Goal: Task Accomplishment & Management: Complete application form

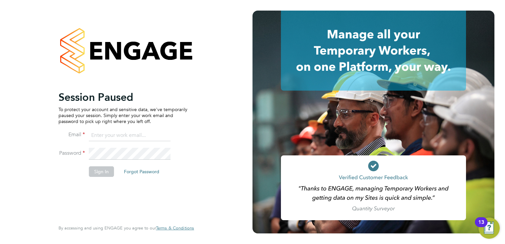
type input "[EMAIL_ADDRESS][DOMAIN_NAME]"
click at [100, 171] on button "Sign In" at bounding box center [101, 171] width 25 height 11
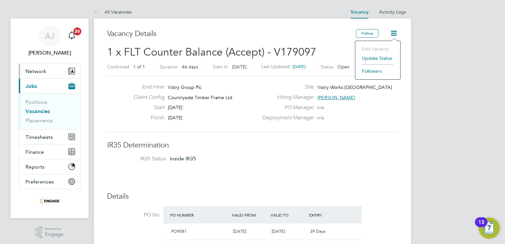
click at [31, 73] on span "Network" at bounding box center [35, 71] width 21 height 6
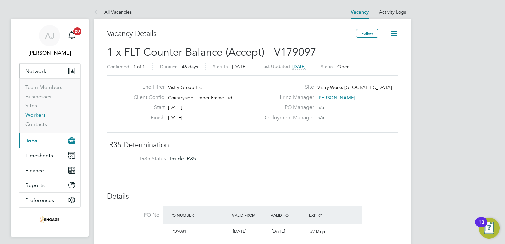
click at [35, 114] on link "Workers" at bounding box center [35, 115] width 20 height 6
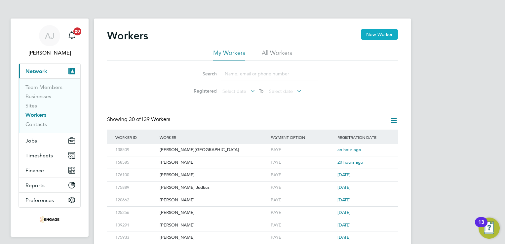
click at [380, 35] on button "New Worker" at bounding box center [379, 34] width 37 height 11
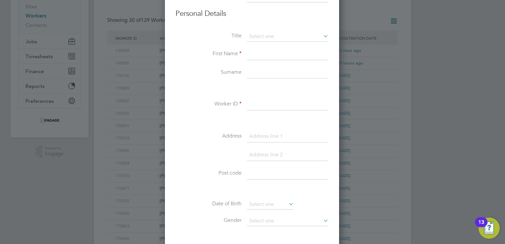
click at [254, 54] on input at bounding box center [288, 54] width 82 height 12
click at [250, 68] on input at bounding box center [288, 73] width 82 height 12
paste input "Yambayamba"
type input "Yambayamba"
click at [249, 52] on input at bounding box center [288, 54] width 82 height 12
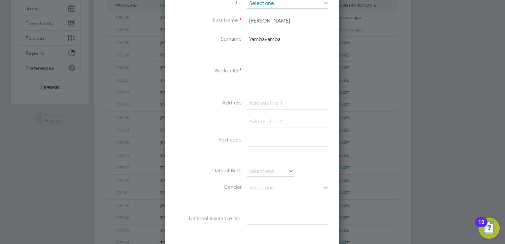
type input "Frank"
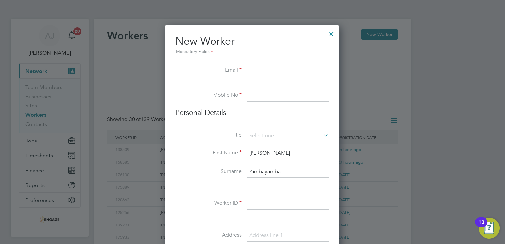
click at [252, 72] on input at bounding box center [288, 71] width 82 height 12
paste input "fyambayamba@yahoo.co.uk"
type input "fyambayamba@yahoo.co.uk"
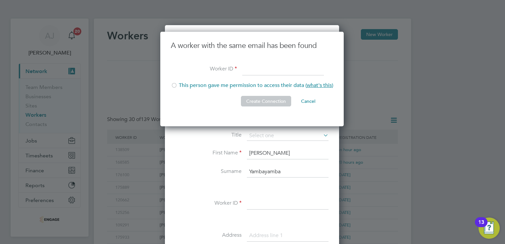
paste input "07377 757165"
type input "07377 757165"
click at [308, 99] on button "Cancel" at bounding box center [308, 101] width 25 height 11
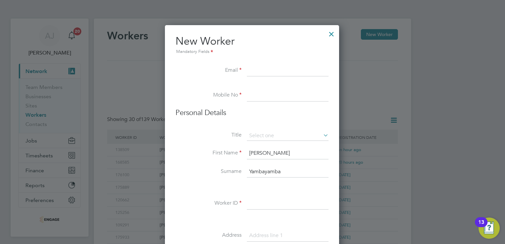
click at [259, 66] on input at bounding box center [288, 71] width 82 height 12
click at [255, 98] on input at bounding box center [288, 96] width 82 height 12
paste input "07377 757165"
type input "07377 757165"
click at [255, 67] on input at bounding box center [288, 71] width 82 height 12
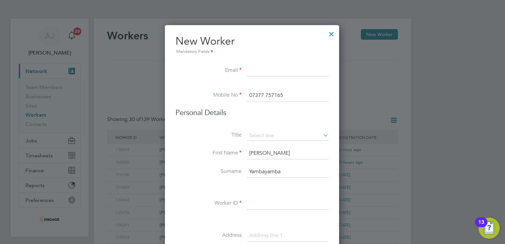
paste input "fyambayamba@yahoo.co.uk"
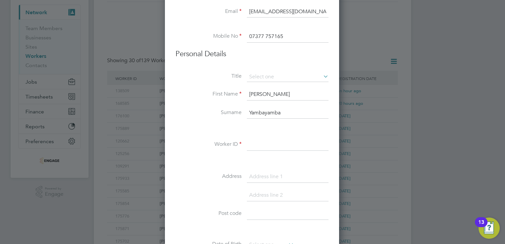
scroll to position [99, 0]
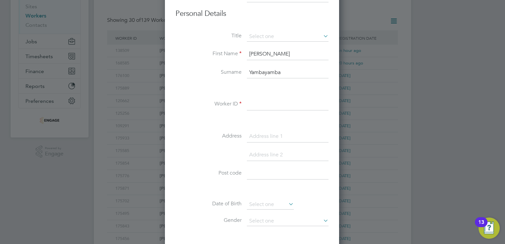
type input "fyambayamba@yahoo.co.uk"
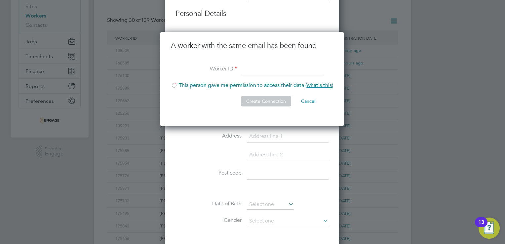
click at [174, 86] on div at bounding box center [174, 86] width 7 height 7
click at [255, 68] on input at bounding box center [283, 70] width 82 height 12
paste input "fyambayamba@yahoo.co.uk"
type input "fyambayamba@yahoo.co.uk"
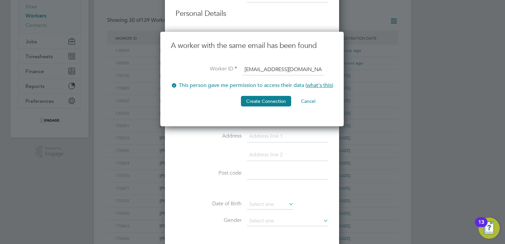
drag, startPoint x: 314, startPoint y: 69, endPoint x: 195, endPoint y: 70, distance: 119.7
click at [195, 70] on li "Worker ID fyambayamba@yahoo.co.uk" at bounding box center [252, 73] width 162 height 19
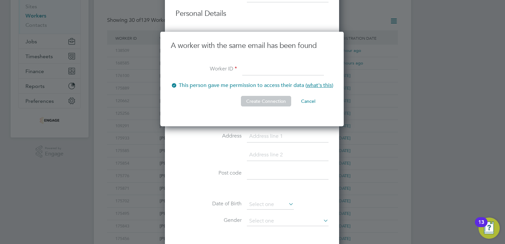
click at [312, 101] on button "Cancel" at bounding box center [308, 101] width 25 height 11
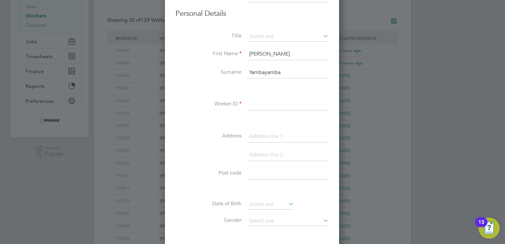
click at [382, 85] on div at bounding box center [252, 122] width 505 height 244
click at [135, 64] on div at bounding box center [252, 122] width 505 height 244
click at [116, 60] on div at bounding box center [252, 122] width 505 height 244
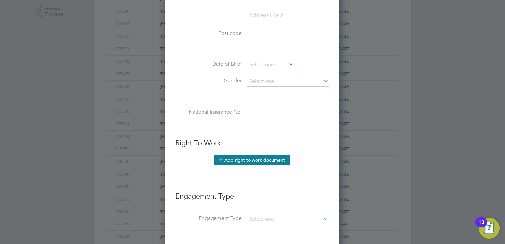
scroll to position [341, 0]
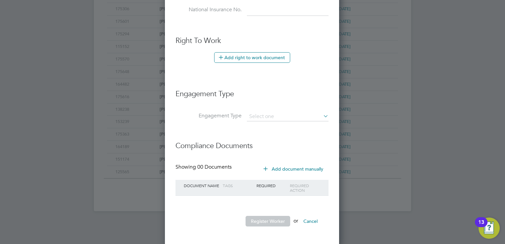
click at [315, 218] on button "Cancel" at bounding box center [310, 221] width 25 height 11
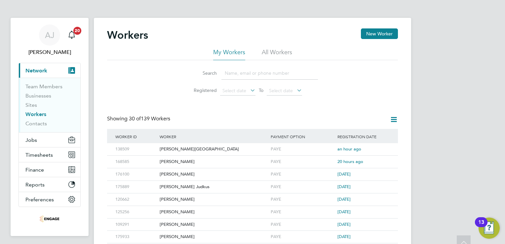
scroll to position [0, 0]
click at [233, 74] on input at bounding box center [270, 73] width 97 height 13
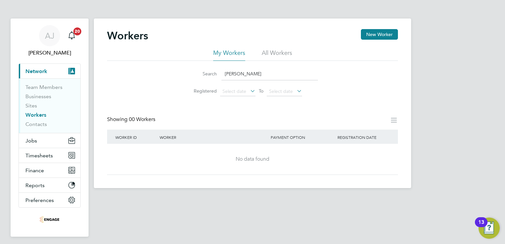
type input "frank"
click at [278, 53] on li "All Workers" at bounding box center [277, 55] width 30 height 12
click at [239, 75] on input "frank" at bounding box center [270, 73] width 97 height 13
drag, startPoint x: 239, startPoint y: 75, endPoint x: 220, endPoint y: 70, distance: 20.2
click at [220, 70] on div "Search frank" at bounding box center [252, 73] width 131 height 13
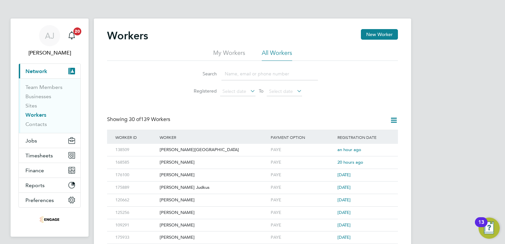
paste input "Yambayamba"
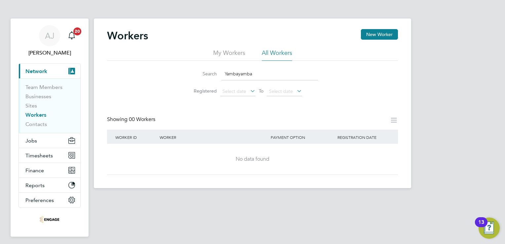
type input "Yambayamba"
click at [228, 54] on li "My Workers" at bounding box center [229, 55] width 32 height 12
click at [73, 34] on icon "Main navigation" at bounding box center [72, 35] width 8 height 8
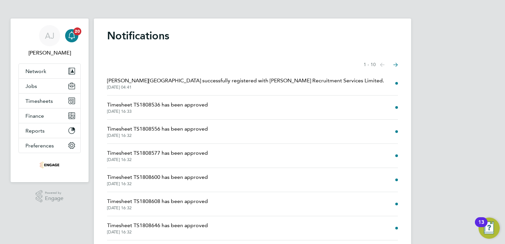
click at [385, 64] on icon "Select page of notifications list" at bounding box center [382, 65] width 5 height 4
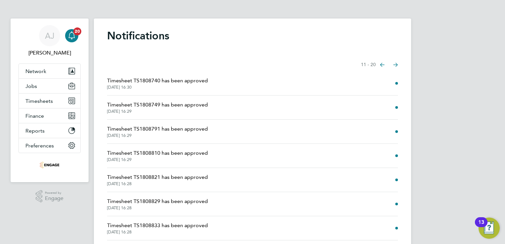
click at [385, 63] on icon "Select page of notifications list" at bounding box center [382, 65] width 5 height 4
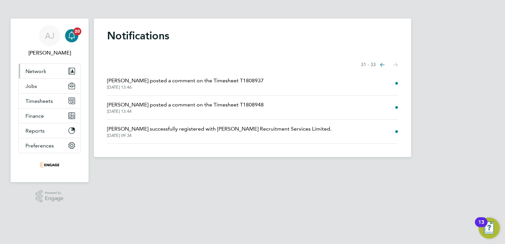
click at [38, 72] on span "Network" at bounding box center [35, 71] width 21 height 6
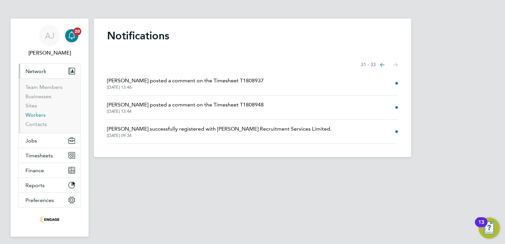
click at [33, 116] on link "Workers" at bounding box center [35, 115] width 20 height 6
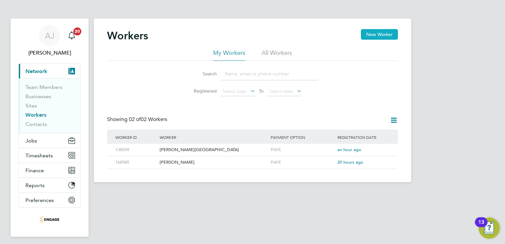
click at [373, 36] on button "New Worker" at bounding box center [379, 34] width 37 height 11
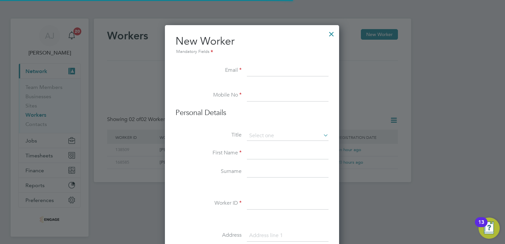
scroll to position [561, 175]
click at [258, 170] on input at bounding box center [288, 172] width 82 height 12
paste input "Yambayamba"
type input "Yambayamba"
click at [253, 153] on input at bounding box center [288, 153] width 82 height 12
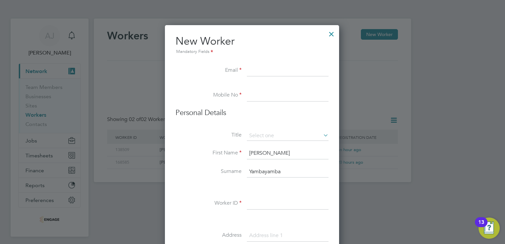
type input "Frank"
drag, startPoint x: 446, startPoint y: 166, endPoint x: 447, endPoint y: 146, distance: 20.2
click at [446, 165] on div at bounding box center [252, 122] width 505 height 244
click at [273, 135] on input at bounding box center [288, 136] width 82 height 10
click at [267, 146] on li "Mr" at bounding box center [288, 145] width 82 height 9
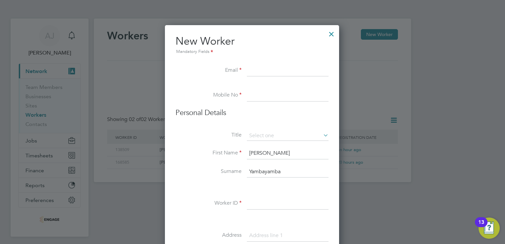
type input "Mr"
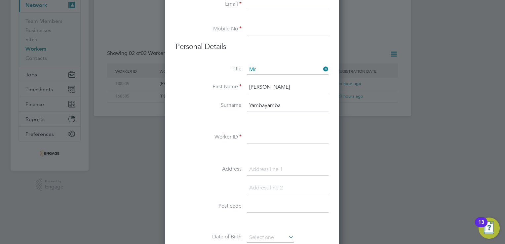
click at [255, 136] on input at bounding box center [288, 138] width 82 height 12
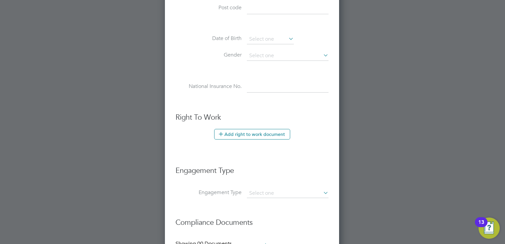
scroll to position [341, 0]
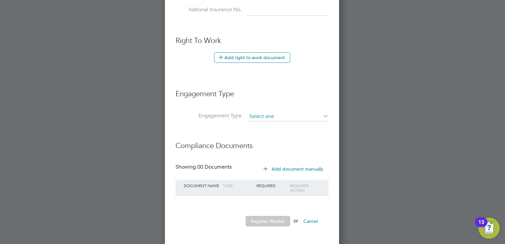
type input "153762"
click at [296, 115] on input at bounding box center [288, 116] width 82 height 9
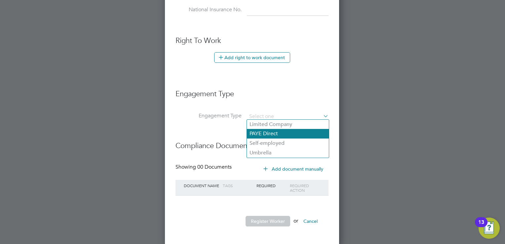
click at [271, 135] on li "PAYE Direct" at bounding box center [288, 134] width 82 height 10
type input "PAYE Direct"
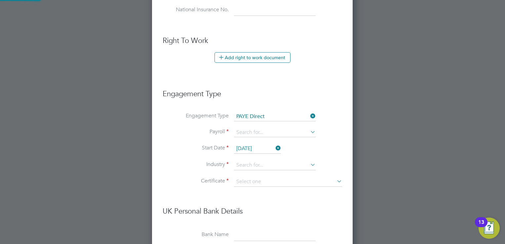
scroll to position [753, 201]
click at [276, 130] on input at bounding box center [275, 132] width 82 height 9
click at [250, 138] on li "PAYE" at bounding box center [275, 141] width 82 height 10
type input "PAYE"
click at [245, 163] on input at bounding box center [275, 165] width 82 height 10
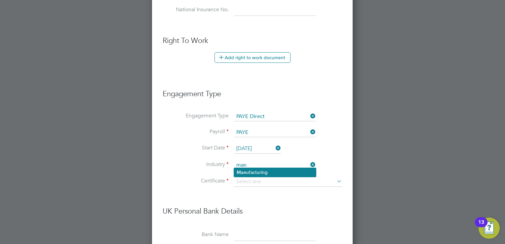
click at [246, 170] on b "Man" at bounding box center [242, 173] width 10 height 6
type input "Manufacturing"
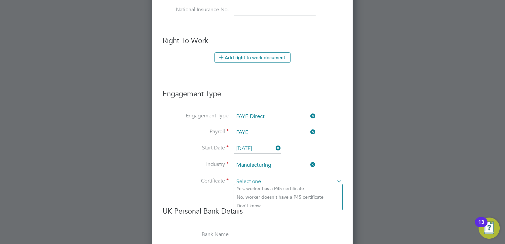
click at [243, 178] on input at bounding box center [288, 182] width 108 height 10
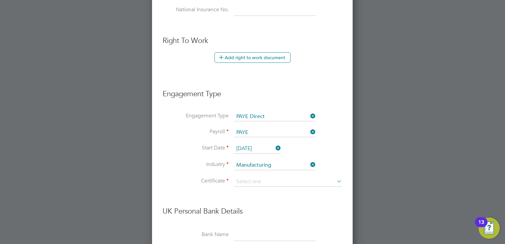
click at [245, 207] on li "Don't know" at bounding box center [288, 205] width 108 height 9
type input "Don't know"
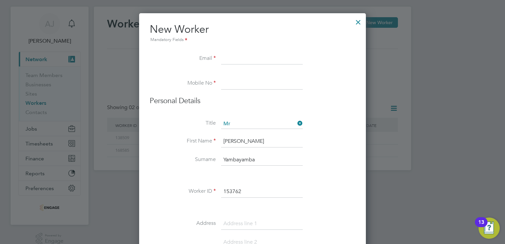
scroll to position [0, 0]
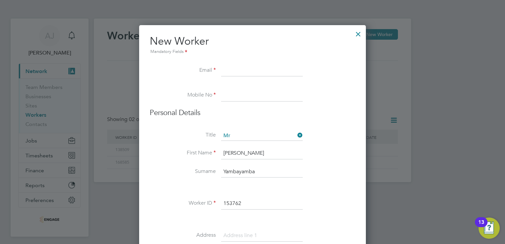
click at [227, 69] on input at bounding box center [262, 71] width 82 height 12
paste input "Yambayamba"
type input "Yambayamba"
drag, startPoint x: 259, startPoint y: 71, endPoint x: 202, endPoint y: 71, distance: 57.5
click at [202, 70] on li "Email Yambayamba" at bounding box center [253, 74] width 206 height 19
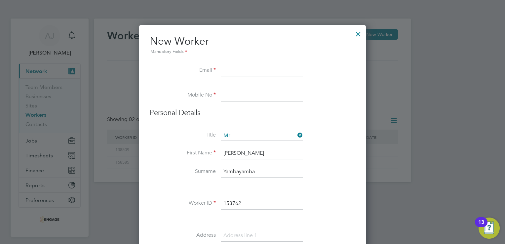
click at [224, 97] on input at bounding box center [262, 96] width 82 height 12
type input "v"
paste input "07377 757165"
type input "07377 757165"
click at [226, 69] on input at bounding box center [262, 71] width 82 height 12
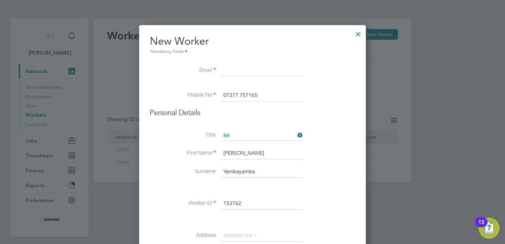
click at [232, 66] on input at bounding box center [262, 71] width 82 height 12
paste input "fyambayamba@yahoo.co.uk"
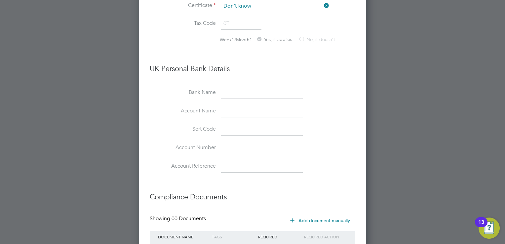
scroll to position [566, 0]
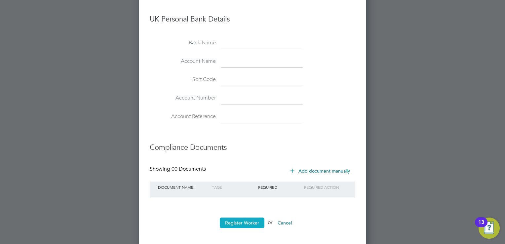
type input "fyambayamba@yahoo.co.uk"
click at [238, 218] on button "Register Worker" at bounding box center [242, 223] width 45 height 11
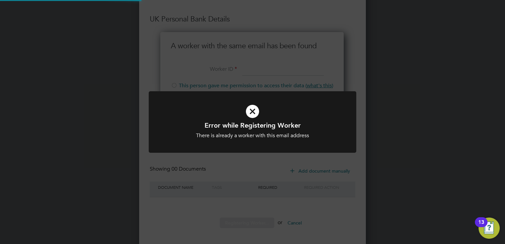
scroll to position [95, 184]
click at [250, 112] on icon at bounding box center [253, 112] width 172 height 26
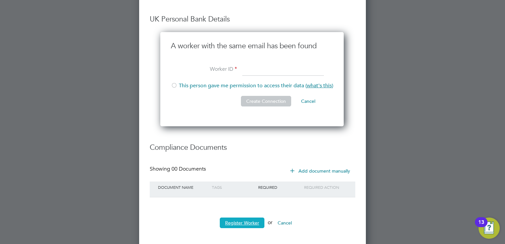
click at [235, 221] on button "Register Worker" at bounding box center [242, 223] width 45 height 11
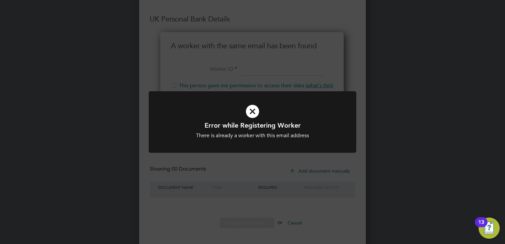
click at [251, 109] on icon at bounding box center [253, 112] width 172 height 26
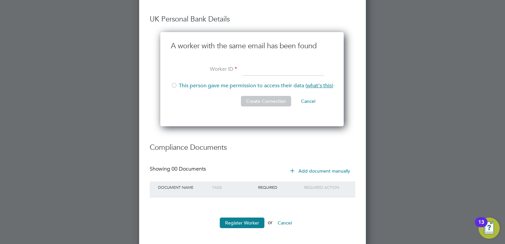
click at [256, 68] on input at bounding box center [283, 70] width 82 height 12
paste input "153762"
type input "153762"
click at [251, 101] on button "Create Connection" at bounding box center [266, 101] width 50 height 11
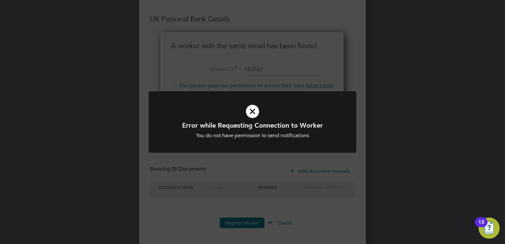
click at [253, 115] on icon at bounding box center [253, 112] width 172 height 26
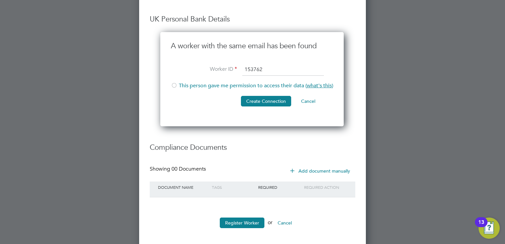
click at [173, 83] on div at bounding box center [174, 86] width 7 height 7
click at [253, 101] on button "Create Connection" at bounding box center [266, 101] width 50 height 11
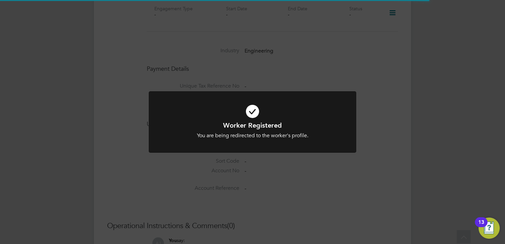
scroll to position [559, 0]
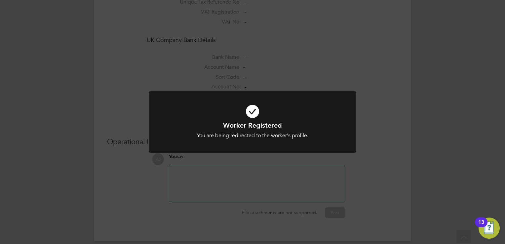
click at [365, 153] on div "Worker Registered You are being redirected to the worker's profile. Cancel Okay" at bounding box center [252, 122] width 505 height 244
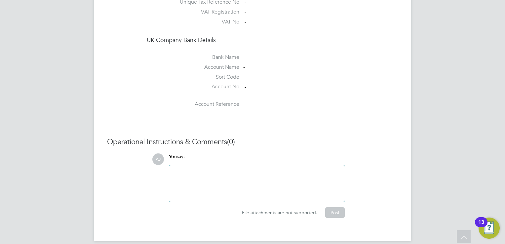
click at [202, 169] on div at bounding box center [257, 183] width 168 height 28
click at [333, 207] on button "Post" at bounding box center [335, 212] width 20 height 11
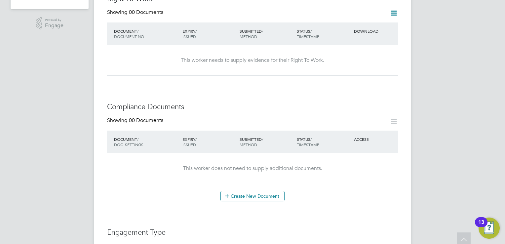
scroll to position [0, 0]
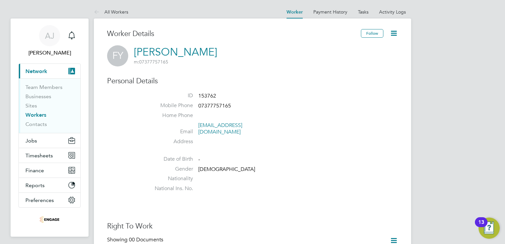
click at [37, 116] on link "Workers" at bounding box center [35, 115] width 21 height 6
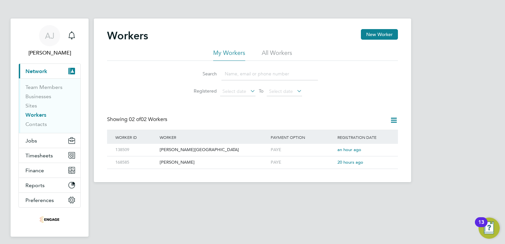
click at [234, 74] on input at bounding box center [270, 73] width 97 height 13
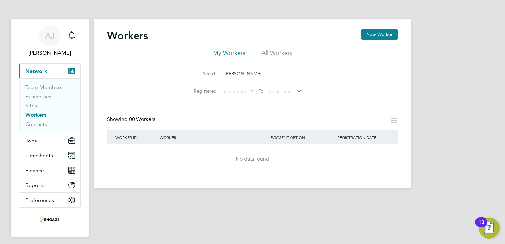
type input "frank"
click at [275, 52] on li "All Workers" at bounding box center [277, 55] width 30 height 12
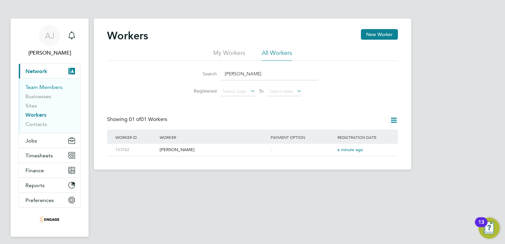
click at [42, 89] on link "Team Members" at bounding box center [43, 87] width 37 height 6
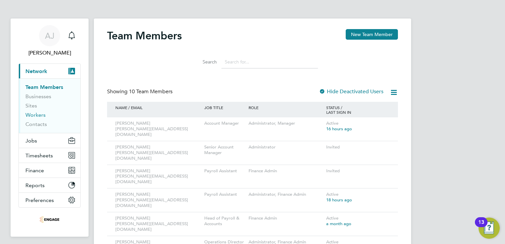
click at [41, 114] on link "Workers" at bounding box center [35, 115] width 20 height 6
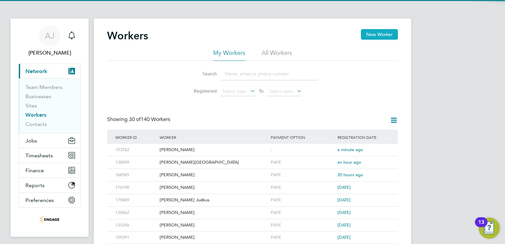
click at [383, 33] on button "New Worker" at bounding box center [379, 34] width 37 height 11
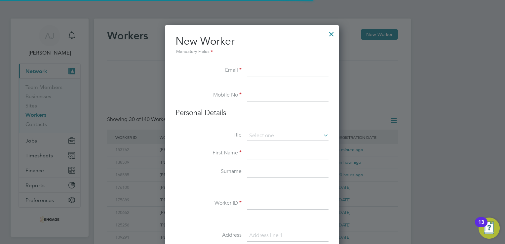
scroll to position [561, 175]
click at [252, 171] on input at bounding box center [288, 172] width 82 height 12
paste input "Doherty"
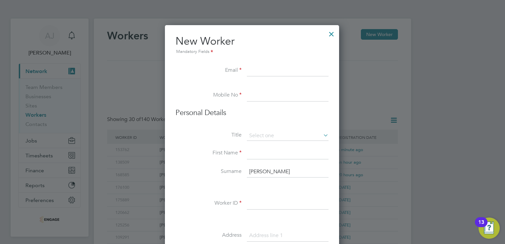
type input "Doherty"
click at [259, 150] on input at bounding box center [288, 153] width 82 height 12
paste input "Matthew"
type input "Matthew"
click at [262, 136] on input at bounding box center [288, 136] width 82 height 10
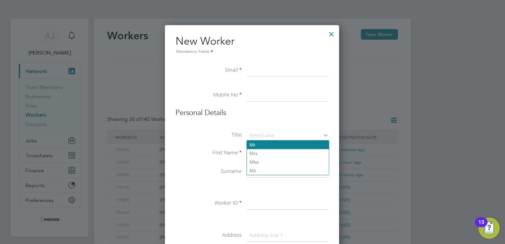
click at [260, 147] on li "Mr" at bounding box center [288, 145] width 82 height 9
type input "Mr"
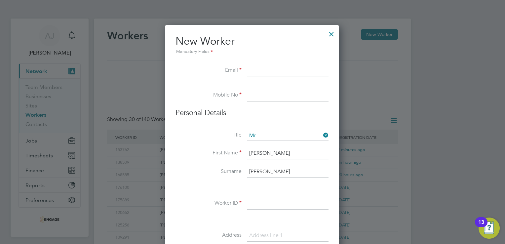
click at [258, 68] on input at bounding box center [288, 71] width 82 height 12
paste input "matthewdoherty41@gmail.com"
type input "matthewdoherty41@gmail.com"
click at [254, 93] on input at bounding box center [288, 96] width 82 height 12
paste input "07958 652871"
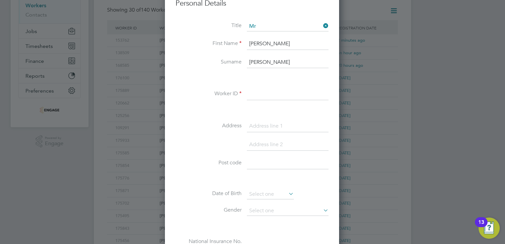
scroll to position [132, 0]
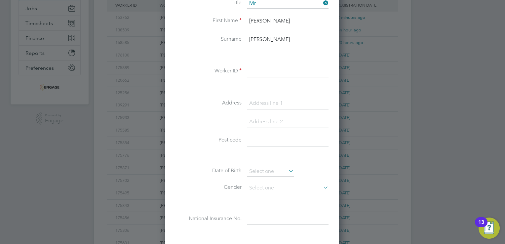
type input "07958 652871"
click at [254, 73] on input at bounding box center [288, 71] width 82 height 12
paste input "175989"
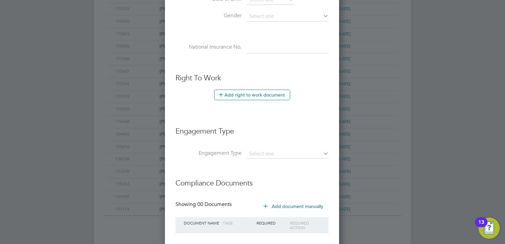
scroll to position [341, 0]
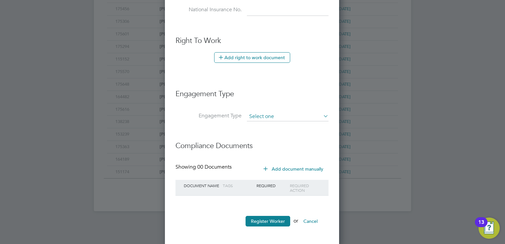
type input "175989"
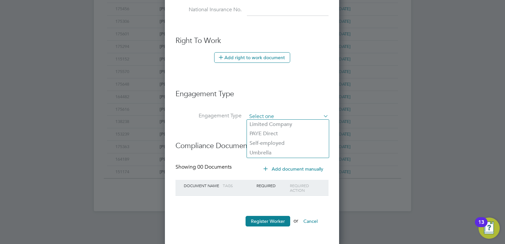
click at [253, 112] on input at bounding box center [288, 116] width 82 height 9
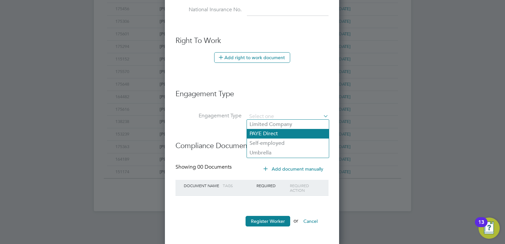
click at [266, 136] on li "PAYE Direct" at bounding box center [288, 134] width 82 height 10
type input "PAYE Direct"
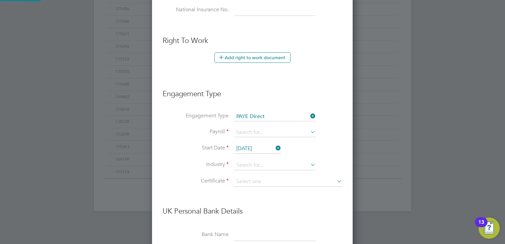
scroll to position [753, 201]
click at [239, 130] on input at bounding box center [275, 132] width 82 height 9
click at [247, 140] on li "PAYE" at bounding box center [275, 141] width 82 height 10
type input "PAYE"
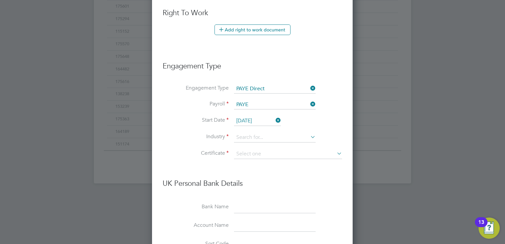
scroll to position [407, 0]
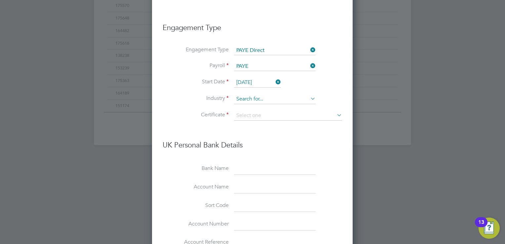
click at [249, 98] on input at bounding box center [275, 99] width 82 height 10
click at [250, 104] on li "Man ufacturing" at bounding box center [275, 106] width 82 height 9
type input "Manufacturing"
click at [248, 106] on li "Industry Manufacturing" at bounding box center [253, 102] width 180 height 17
click at [245, 114] on input at bounding box center [288, 116] width 108 height 10
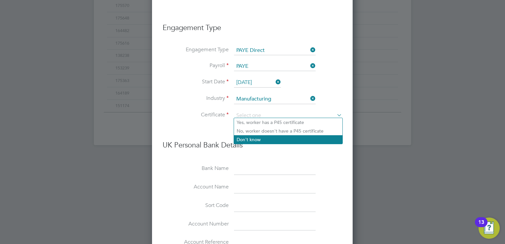
click at [246, 138] on li "Don't know" at bounding box center [288, 139] width 108 height 9
type input "Don't know"
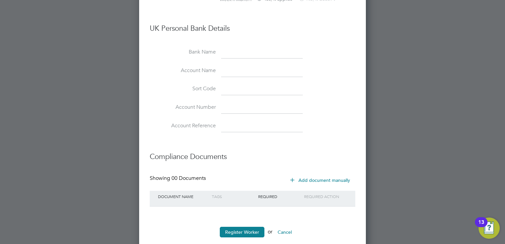
scroll to position [566, 0]
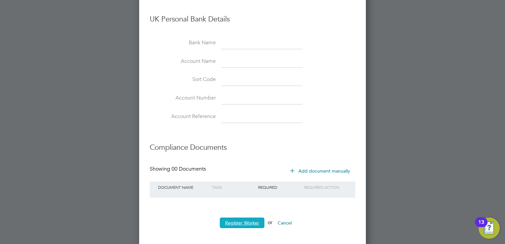
click at [243, 218] on button "Register Worker" at bounding box center [242, 223] width 45 height 11
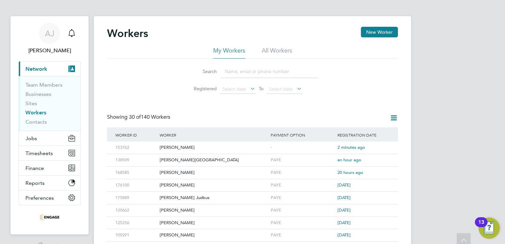
scroll to position [0, 0]
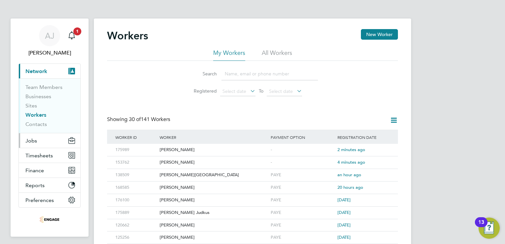
click at [36, 138] on span "Jobs" at bounding box center [31, 141] width 12 height 6
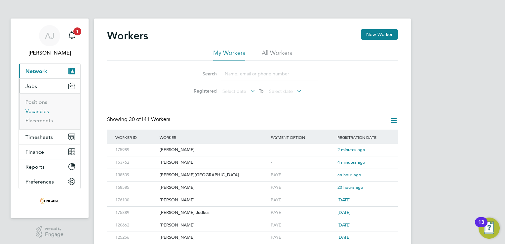
click at [42, 110] on link "Vacancies" at bounding box center [36, 111] width 23 height 6
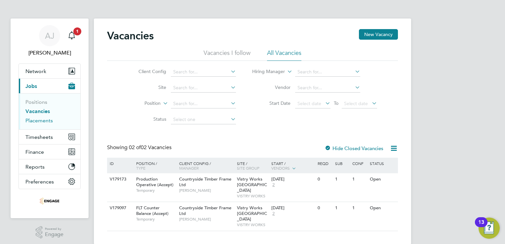
click at [44, 121] on link "Placements" at bounding box center [38, 120] width 27 height 6
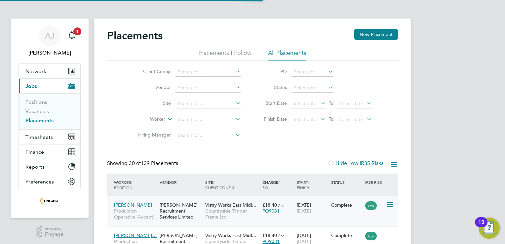
scroll to position [25, 58]
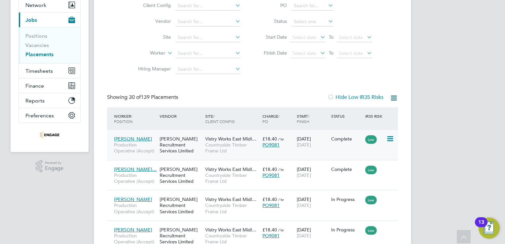
click at [392, 138] on icon at bounding box center [390, 139] width 7 height 8
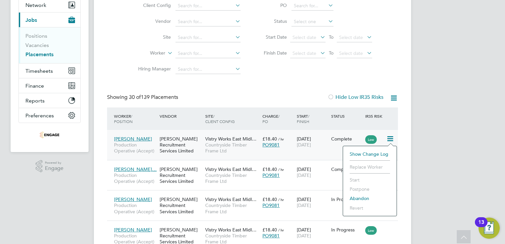
click at [392, 138] on icon at bounding box center [390, 139] width 7 height 8
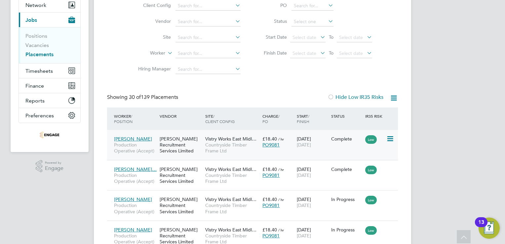
click at [368, 138] on span "Low" at bounding box center [371, 139] width 12 height 9
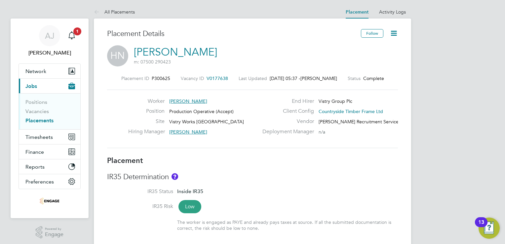
click at [42, 121] on link "Placements" at bounding box center [39, 120] width 28 height 6
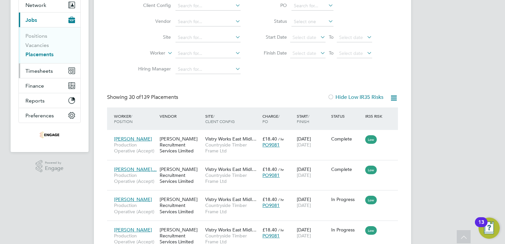
click at [46, 69] on span "Timesheets" at bounding box center [38, 71] width 27 height 6
click at [71, 71] on icon "Main navigation" at bounding box center [70, 71] width 3 height 3
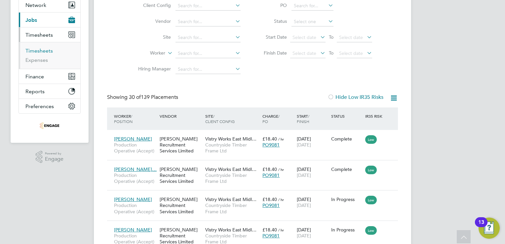
click at [41, 48] on link "Timesheets" at bounding box center [38, 51] width 27 height 6
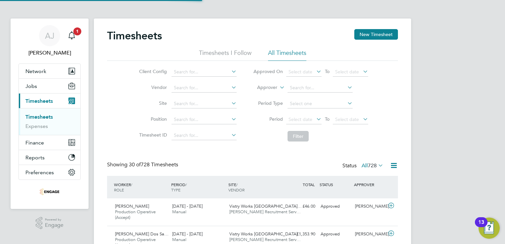
scroll to position [3, 3]
click at [381, 36] on button "New Timesheet" at bounding box center [376, 34] width 44 height 11
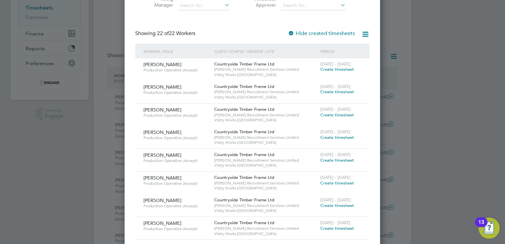
scroll to position [132, 0]
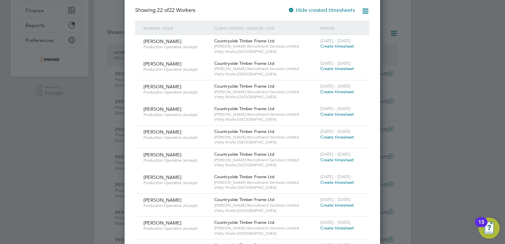
click at [331, 47] on span "Create timesheet" at bounding box center [337, 46] width 34 height 6
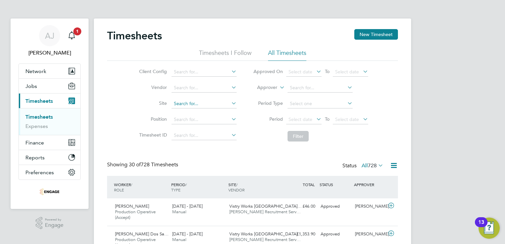
scroll to position [3, 3]
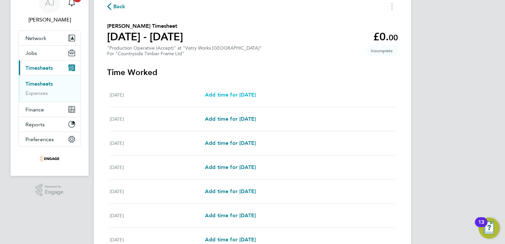
click at [256, 95] on span "Add time for Mon 11 Aug" at bounding box center [230, 95] width 51 height 6
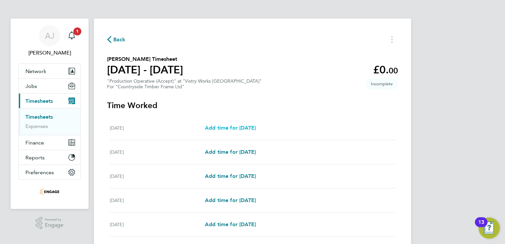
select select "15"
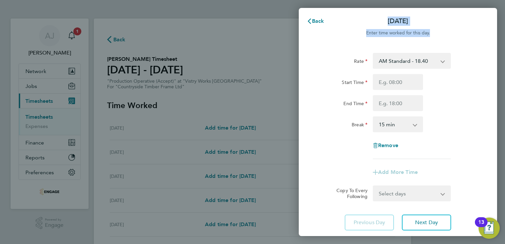
drag, startPoint x: 340, startPoint y: 22, endPoint x: 345, endPoint y: 39, distance: 17.8
click at [345, 39] on app-sheet-header "Back Mon 11 Aug Enter time worked for this day." at bounding box center [398, 29] width 198 height 32
click at [382, 174] on app-form-button "Add More Time" at bounding box center [398, 172] width 50 height 5
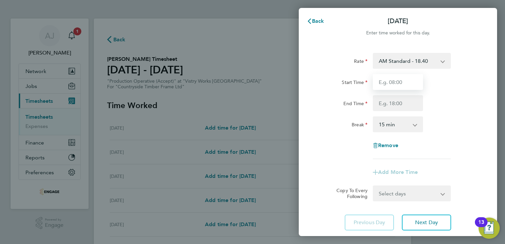
click at [392, 84] on input "Start Time" at bounding box center [398, 82] width 50 height 16
type input "06:00"
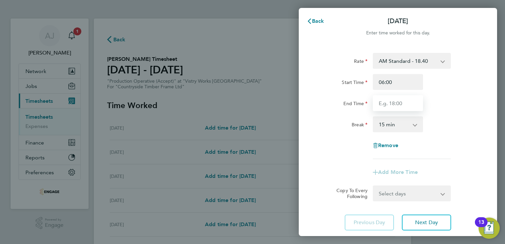
type input "14:00"
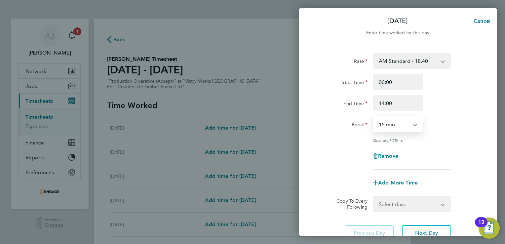
click at [394, 125] on select "0 min 15 min 30 min 45 min 60 min 75 min 90 min" at bounding box center [394, 124] width 41 height 15
select select "30"
click at [374, 117] on select "0 min 15 min 30 min 45 min 60 min 75 min 90 min" at bounding box center [394, 124] width 41 height 15
click at [385, 183] on span "Add More Time" at bounding box center [398, 183] width 40 height 6
select select "null"
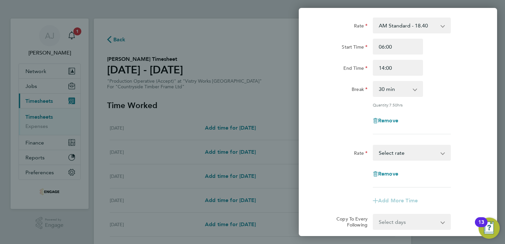
scroll to position [66, 0]
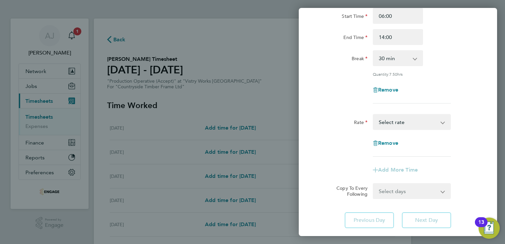
click at [444, 121] on app-icon-cross-button at bounding box center [446, 122] width 8 height 15
drag, startPoint x: 422, startPoint y: 122, endPoint x: 416, endPoint y: 125, distance: 6.2
click at [422, 122] on select "AM Standard - 18.40 OT 1 - 27.60 PM Standard - 20.06 OT2 - 36.80 PM OT2 - 40.11…" at bounding box center [408, 122] width 69 height 15
select select "15"
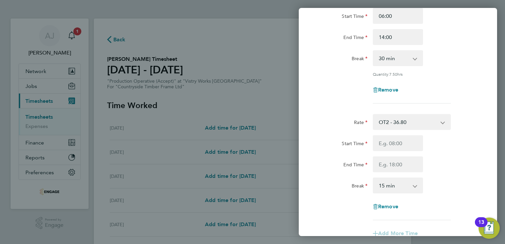
scroll to position [33, 0]
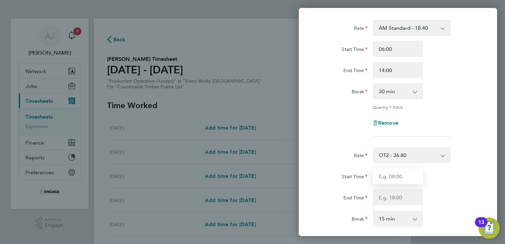
click at [386, 177] on input "Start Time" at bounding box center [398, 176] width 50 height 16
type input "06:00"
click at [394, 198] on input "End Time" at bounding box center [398, 197] width 50 height 16
type input "15:00"
click at [452, 176] on div "Rate OT2 - 36.80 AM Standard - 18.40 OT 1 - 27.60 PM Standard - 20.06 PM OT2 - …" at bounding box center [397, 200] width 161 height 106
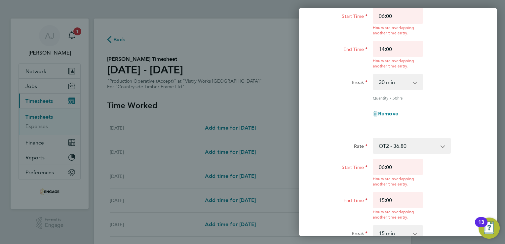
scroll to position [132, 0]
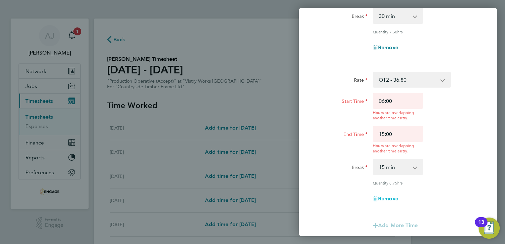
click at [384, 196] on span "Remove" at bounding box center [388, 198] width 20 height 6
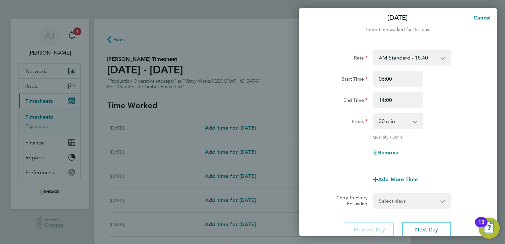
scroll to position [0, 0]
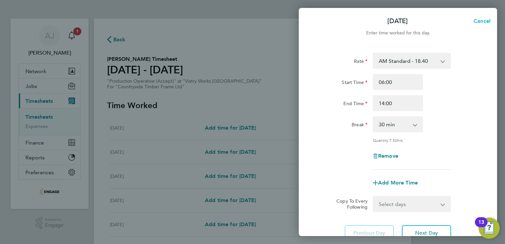
click at [483, 20] on span "Cancel" at bounding box center [481, 21] width 19 height 6
select select "15"
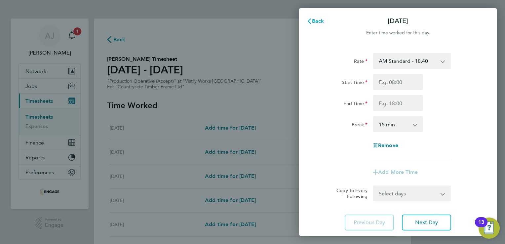
click at [323, 19] on span "Back" at bounding box center [318, 21] width 12 height 6
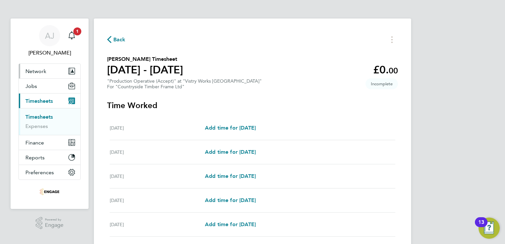
click at [46, 67] on button "Network" at bounding box center [50, 71] width 62 height 15
